Goal: Transaction & Acquisition: Purchase product/service

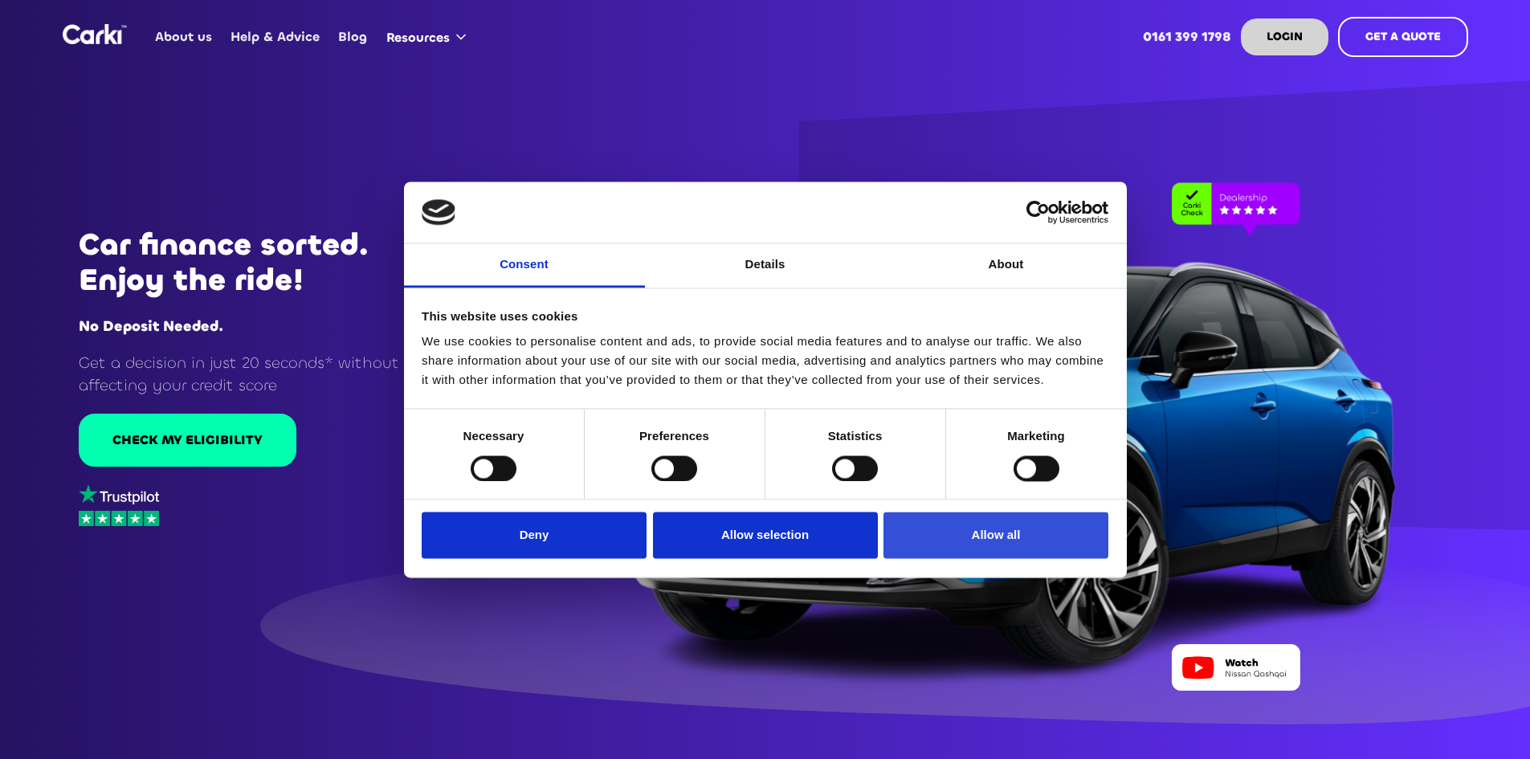
click at [986, 544] on button "Allow all" at bounding box center [995, 535] width 225 height 47
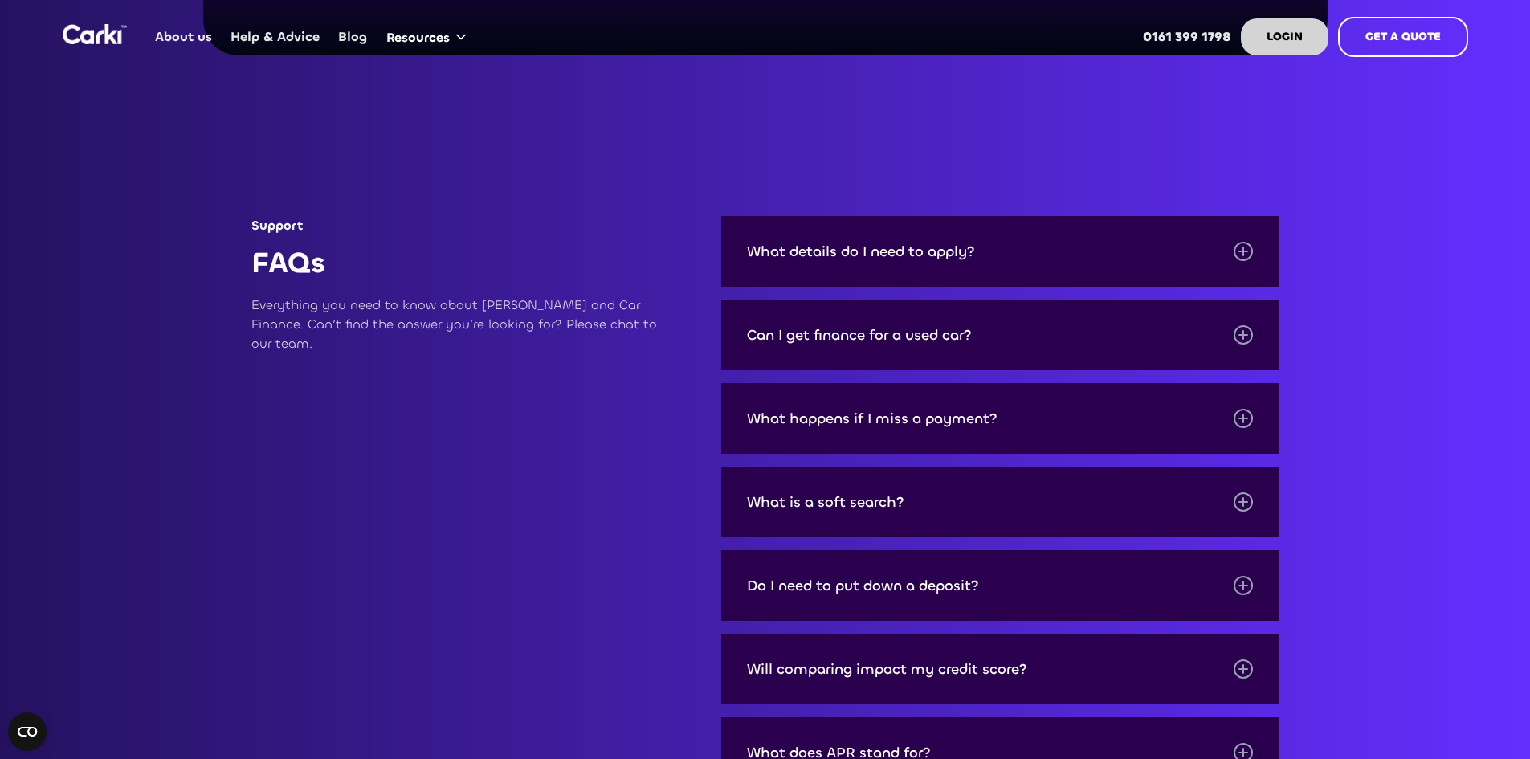
scroll to position [5060, 0]
click at [1234, 577] on div at bounding box center [1243, 586] width 19 height 19
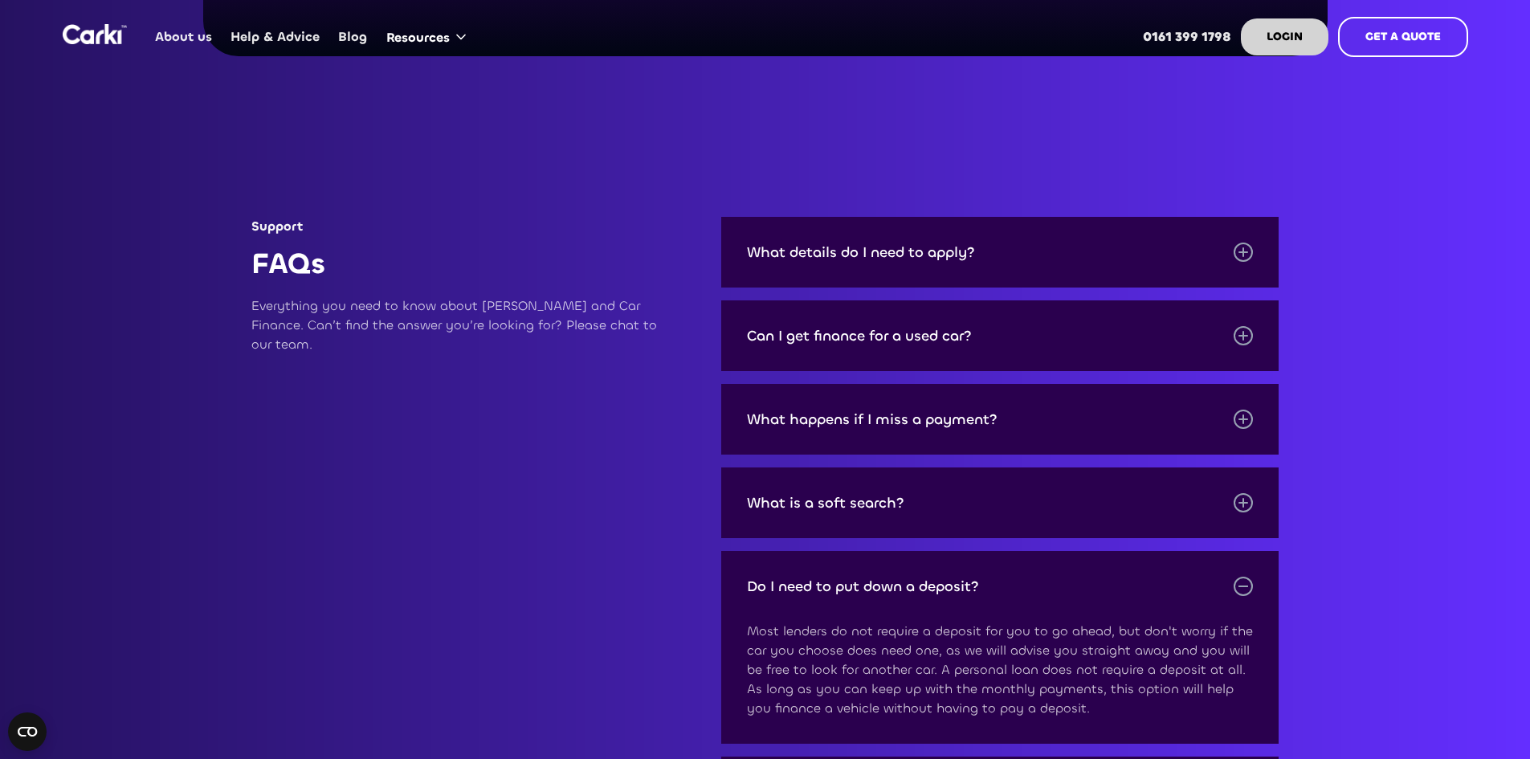
click at [1234, 577] on div at bounding box center [1243, 586] width 19 height 19
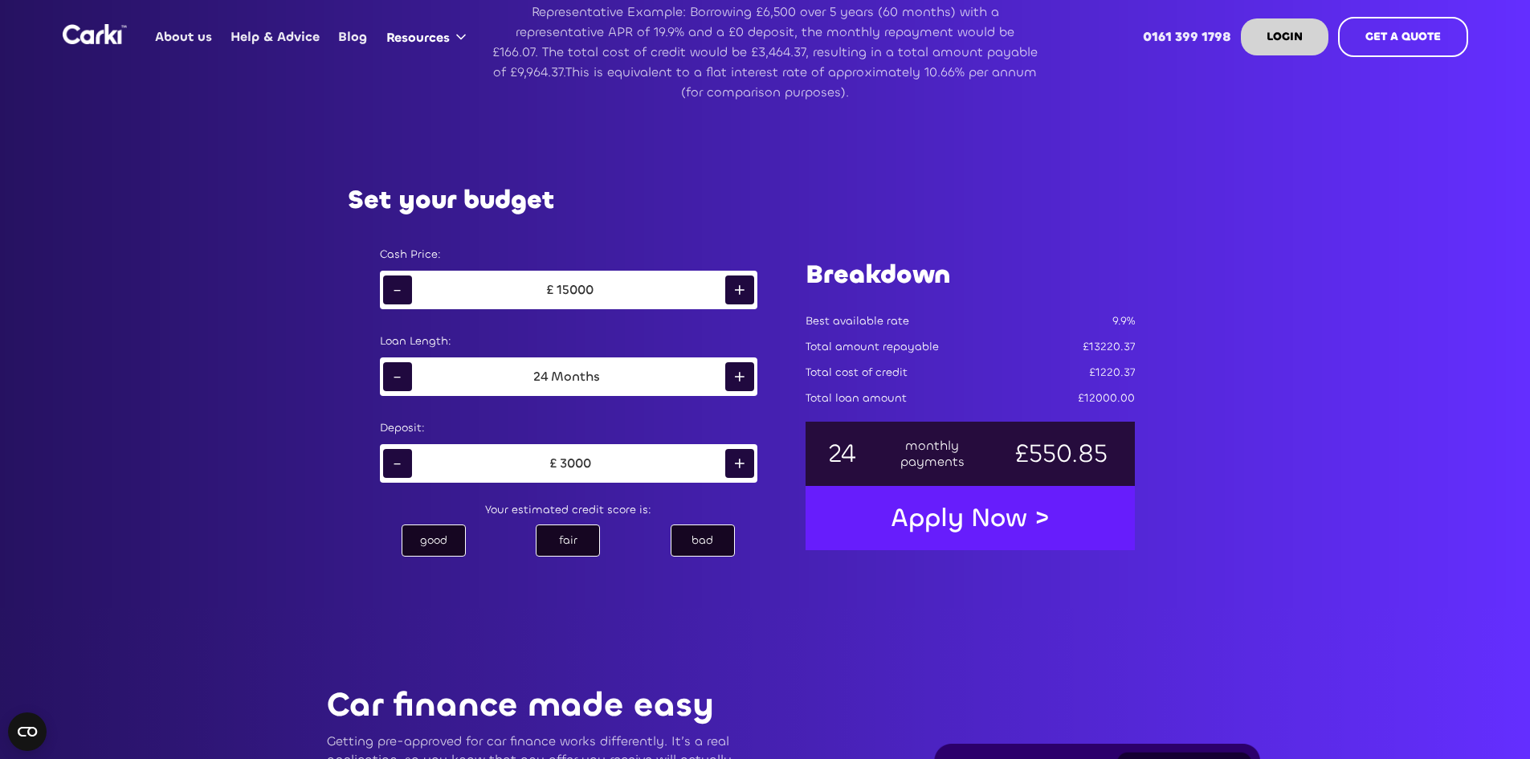
scroll to position [883, 0]
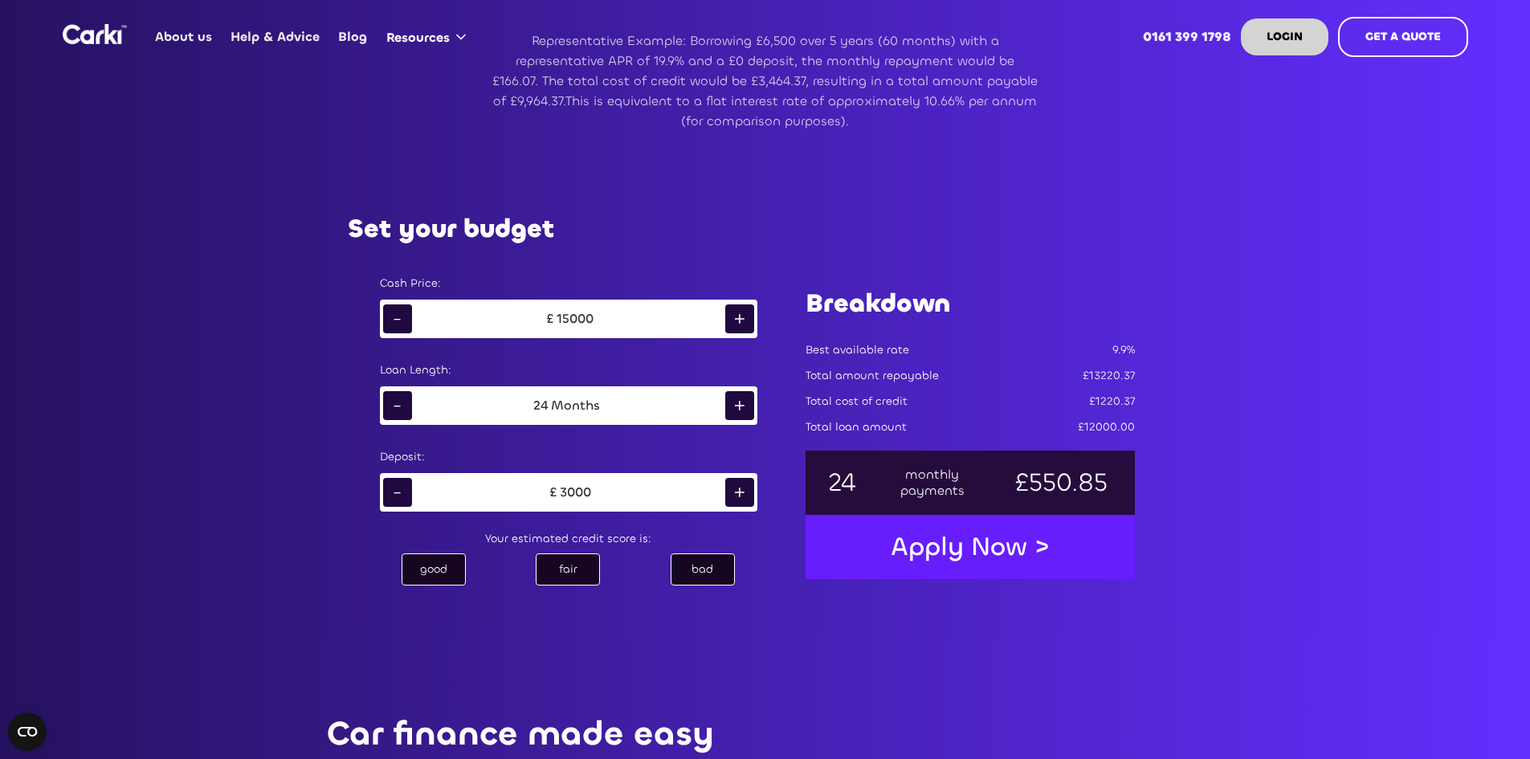
click at [552, 490] on div "£" at bounding box center [553, 492] width 14 height 16
click at [588, 492] on div "3000" at bounding box center [575, 492] width 31 height 16
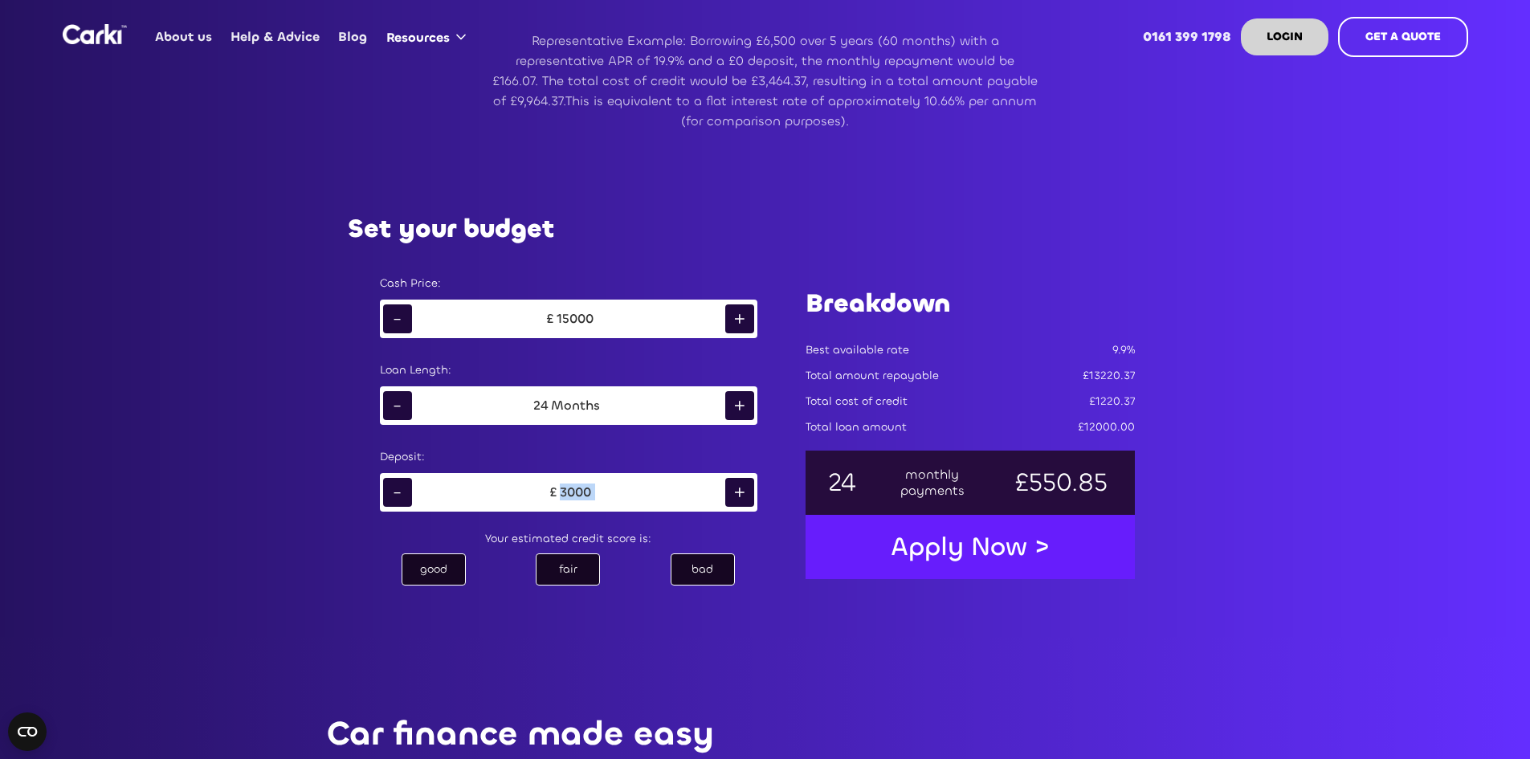
click at [398, 493] on div "-" at bounding box center [397, 492] width 29 height 29
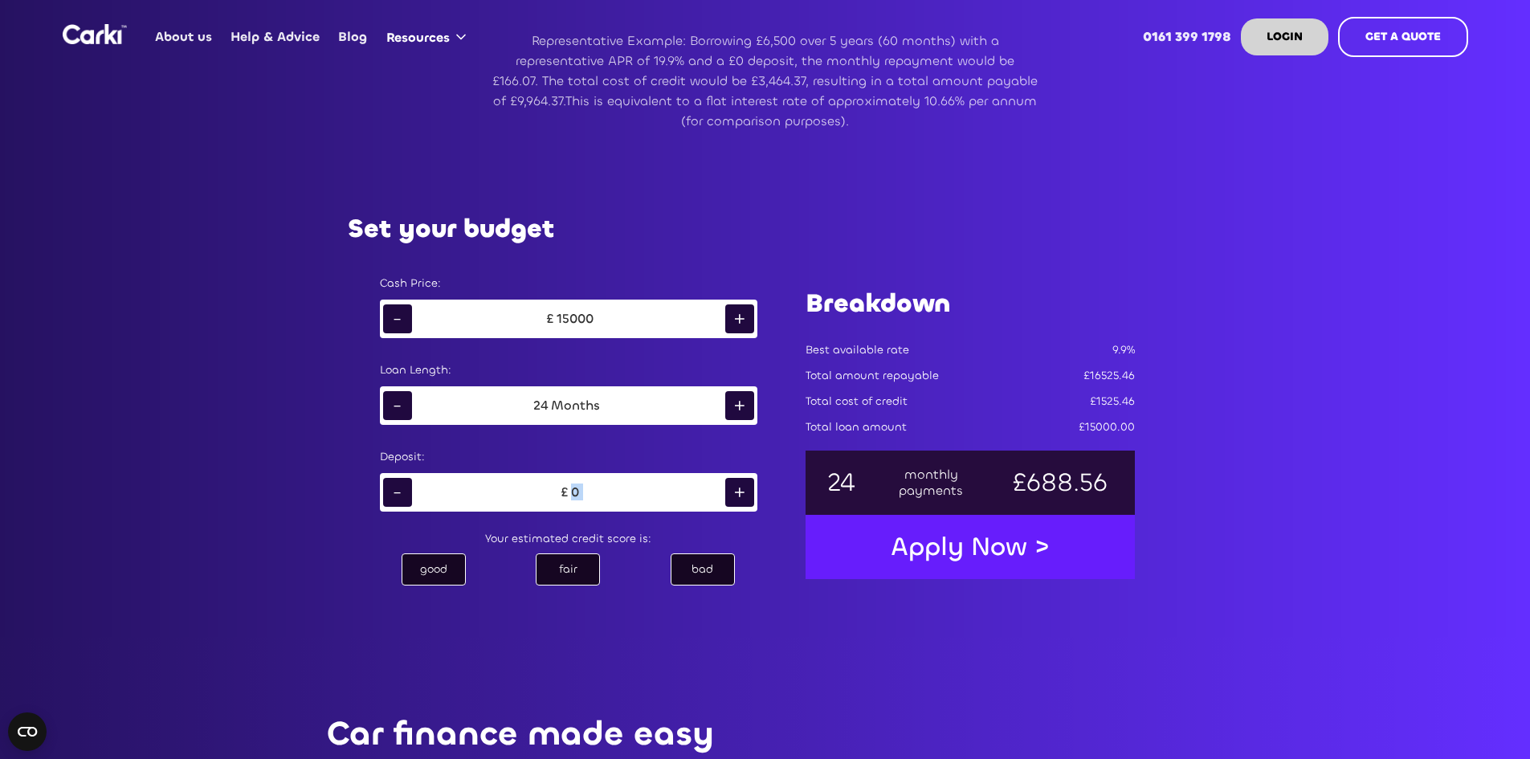
click at [398, 493] on div "-" at bounding box center [397, 492] width 29 height 29
click at [1096, 624] on div "Set your budget Cash Price: - £ 15000 + Loan Length: - 24 Months + Deposit: - £…" at bounding box center [766, 401] width 900 height 471
click at [734, 320] on div "+" at bounding box center [739, 318] width 29 height 29
click at [392, 320] on div "-" at bounding box center [397, 318] width 29 height 29
click at [741, 405] on div "+" at bounding box center [739, 405] width 29 height 29
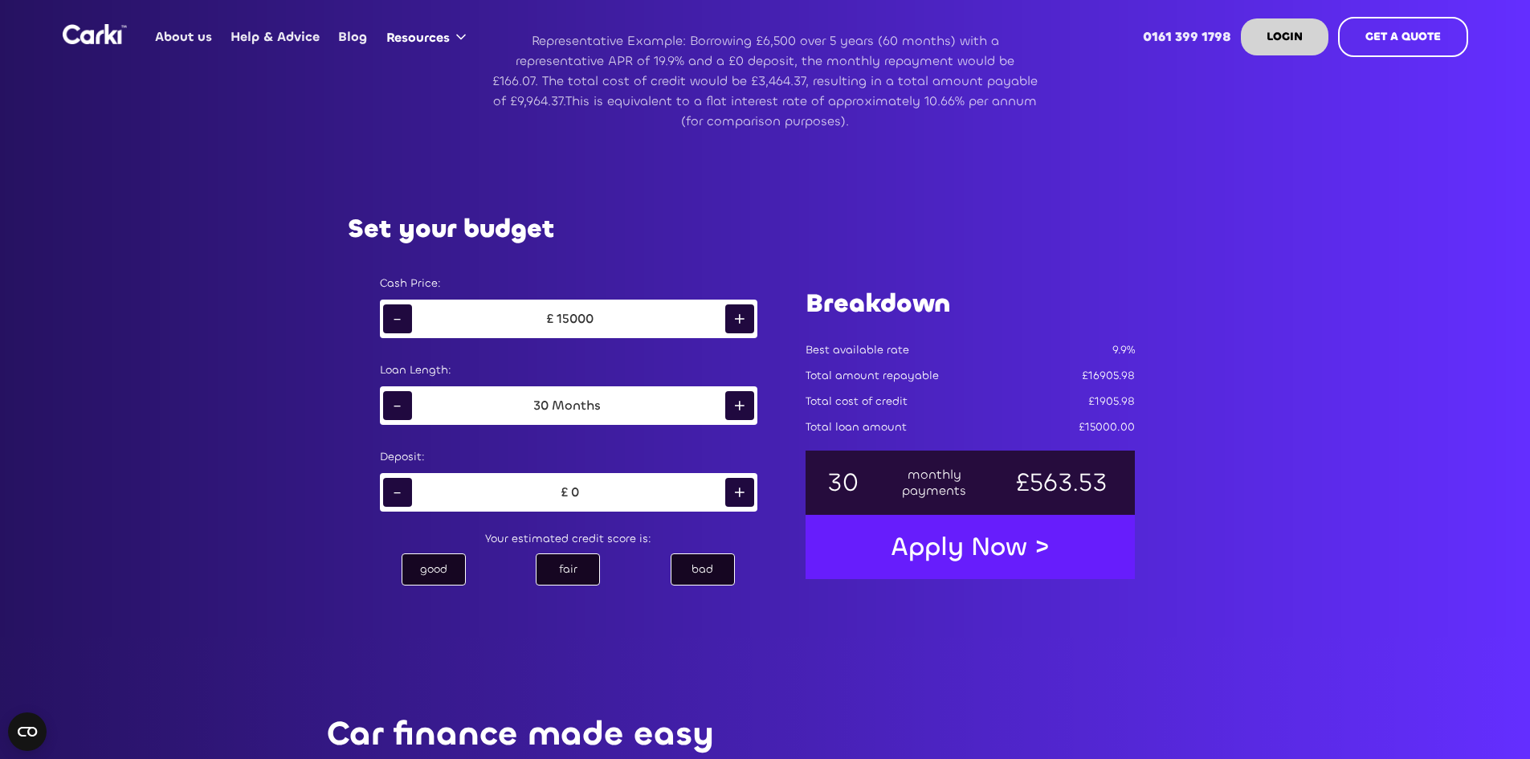
click at [741, 405] on div "+" at bounding box center [739, 405] width 29 height 29
click at [401, 316] on div "-" at bounding box center [397, 318] width 29 height 29
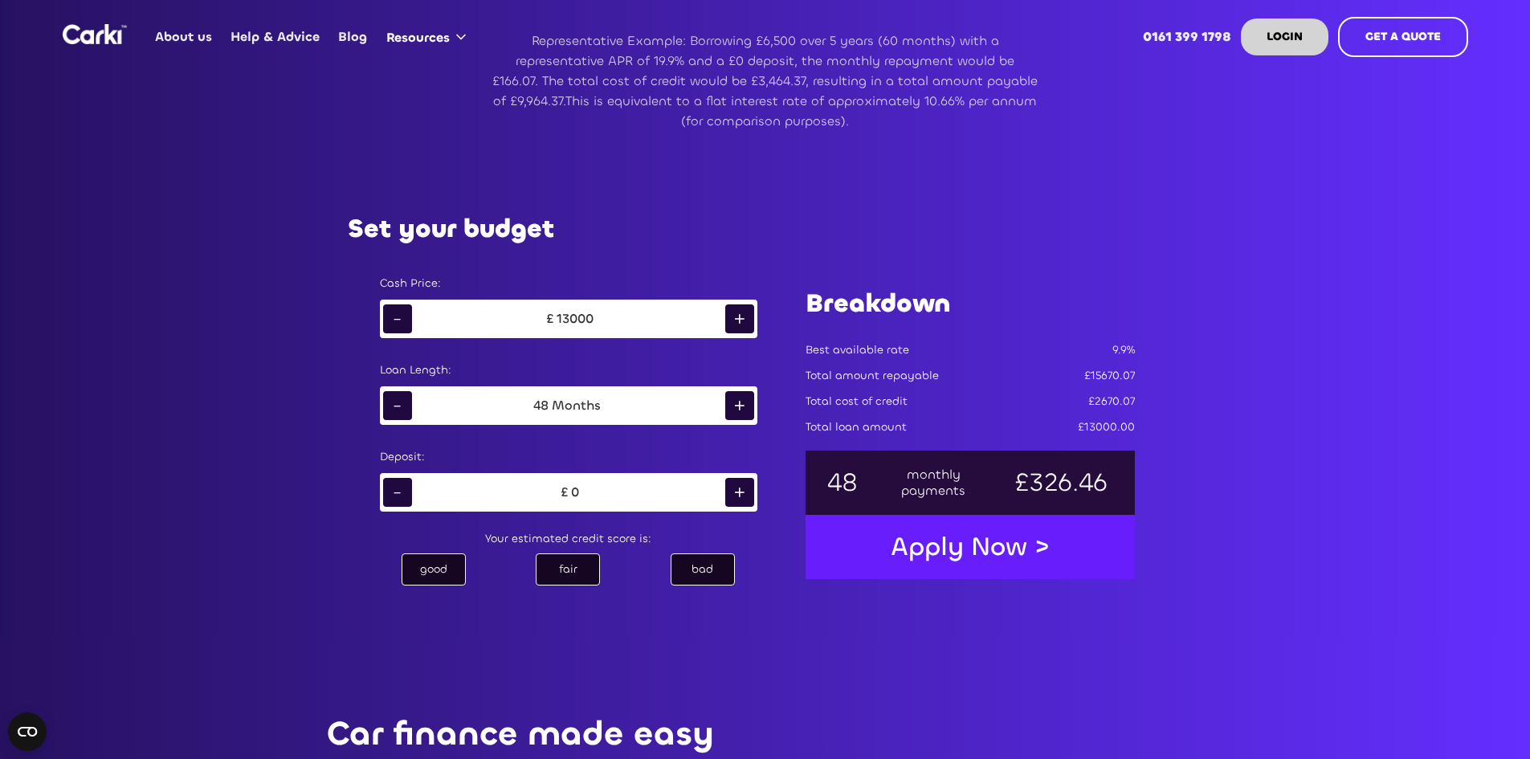
click at [401, 316] on div "-" at bounding box center [397, 318] width 29 height 29
click at [401, 315] on div "-" at bounding box center [397, 318] width 29 height 29
click at [704, 565] on div "bad" at bounding box center [703, 569] width 64 height 32
click at [398, 324] on div "-" at bounding box center [397, 318] width 29 height 29
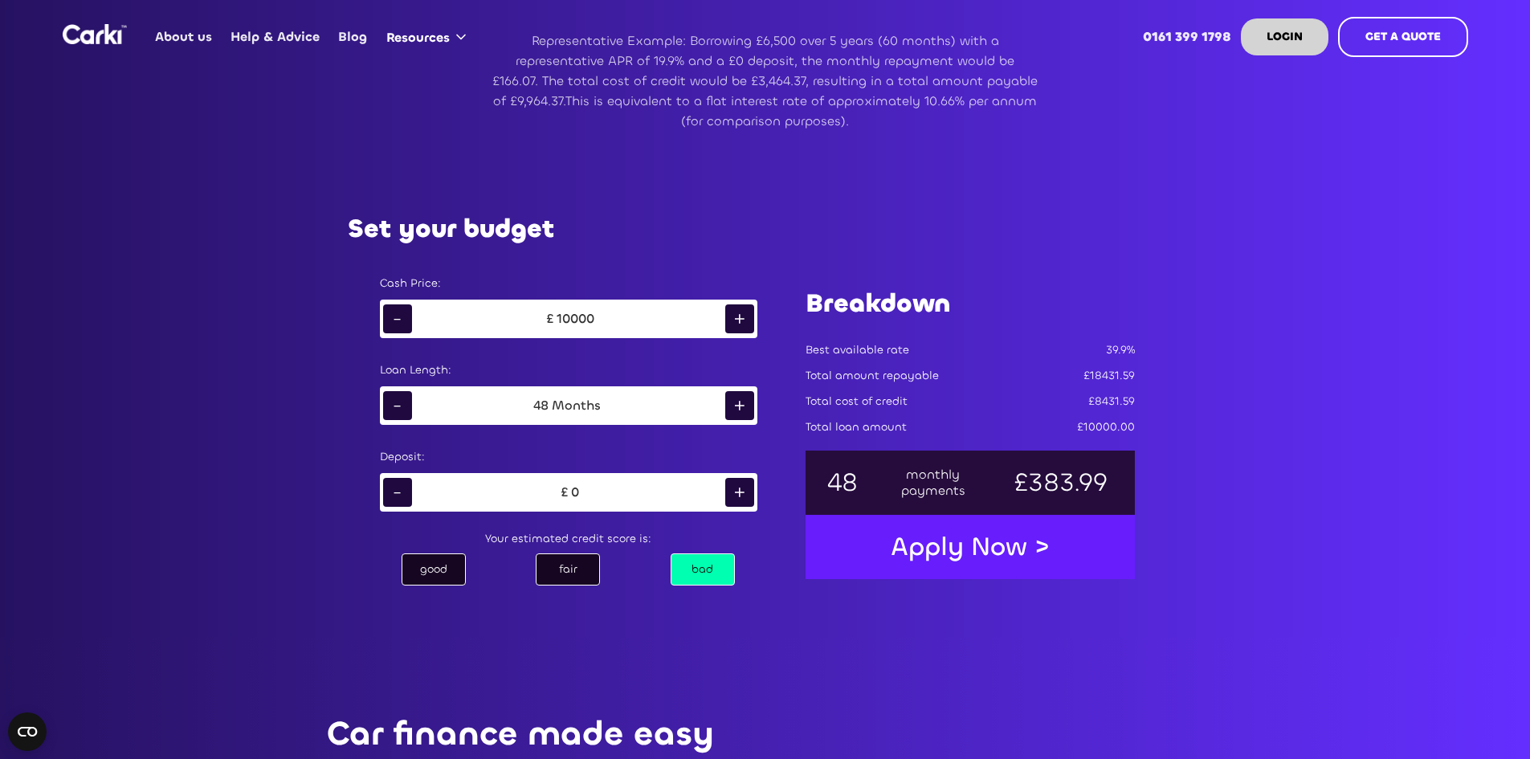
click at [398, 324] on div "-" at bounding box center [397, 318] width 29 height 29
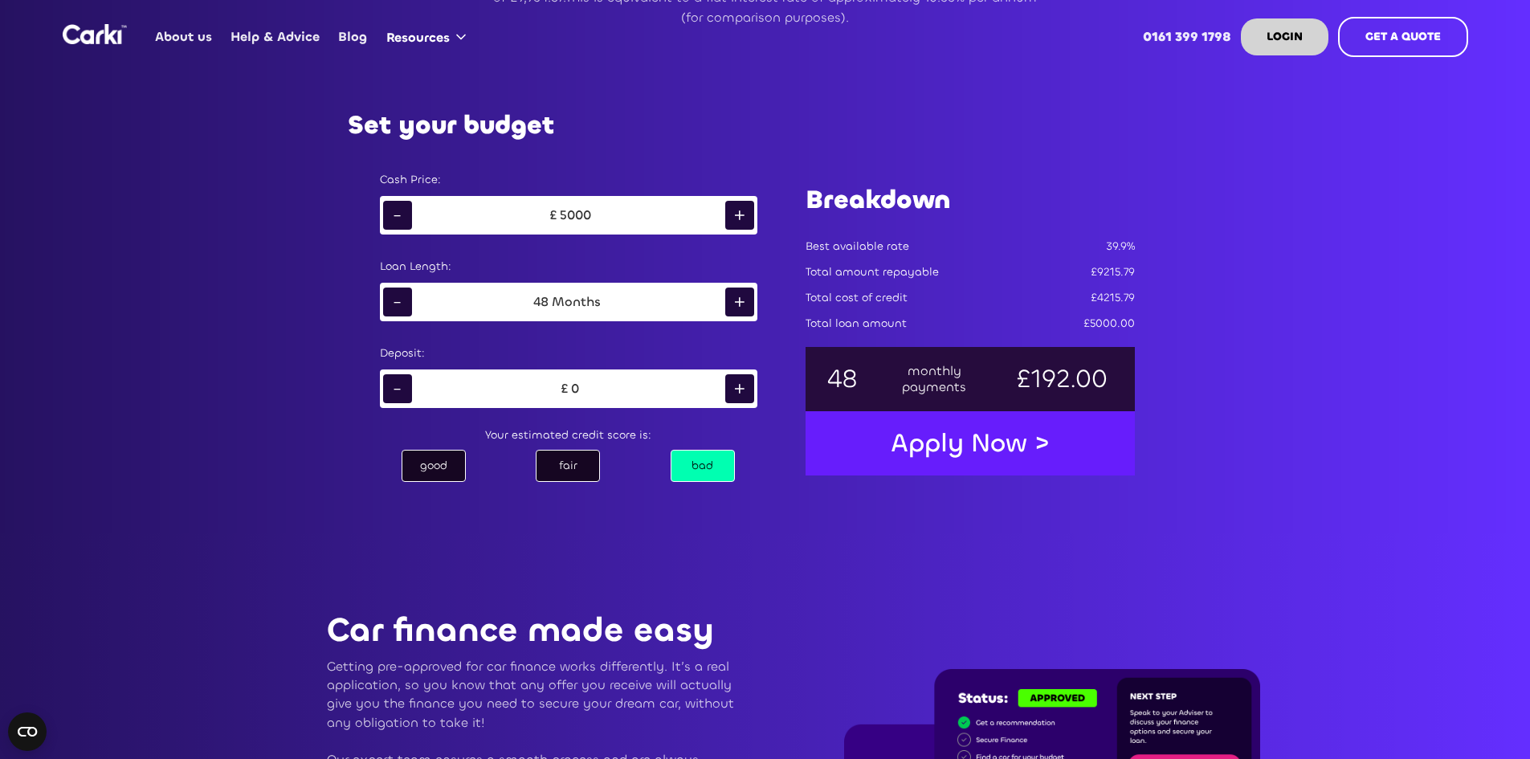
scroll to position [1124, 0]
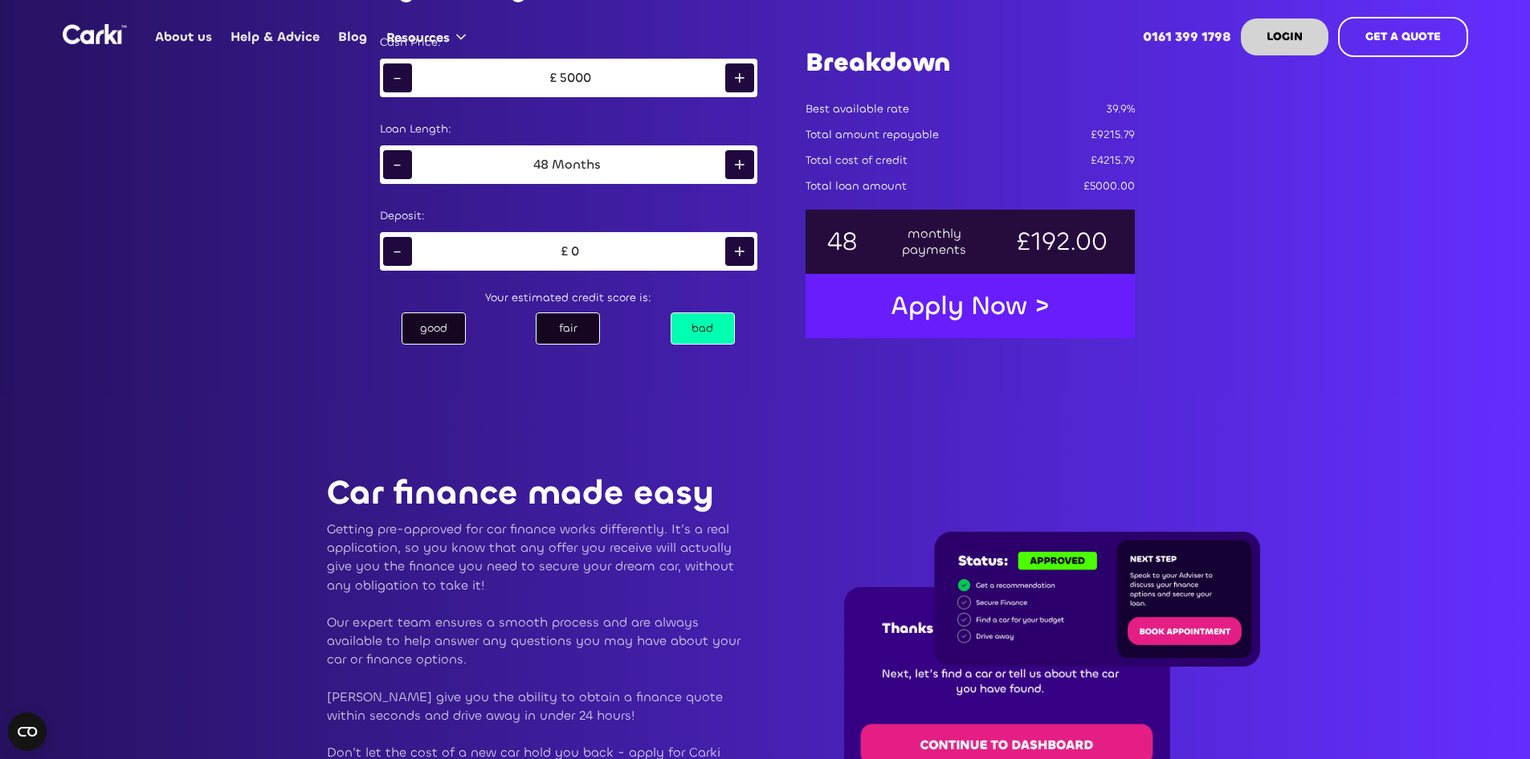
click at [944, 314] on div "Apply Now >" at bounding box center [970, 306] width 191 height 50
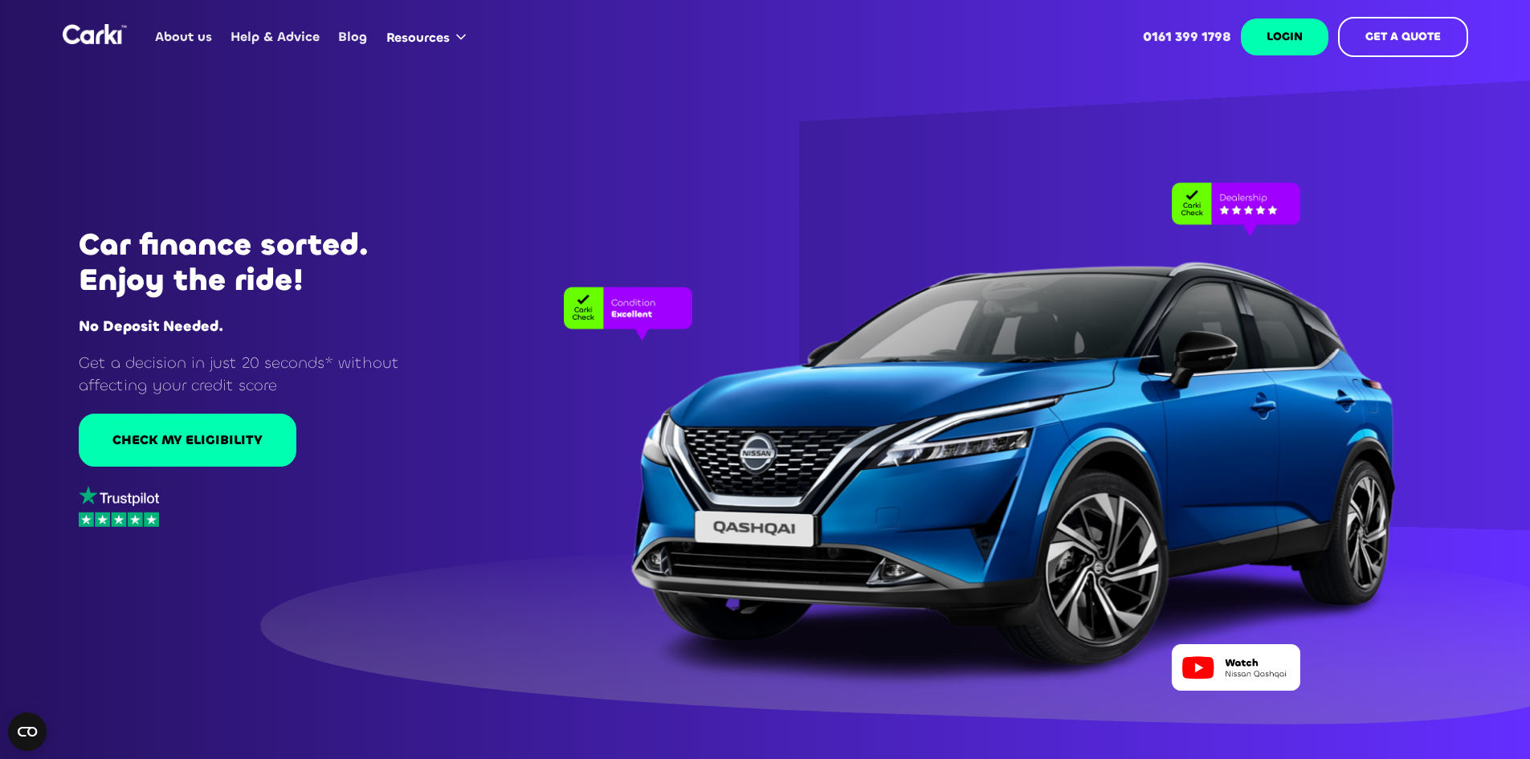
click at [1309, 31] on link "LOGIN" at bounding box center [1285, 36] width 88 height 37
